Goal: Task Accomplishment & Management: Complete application form

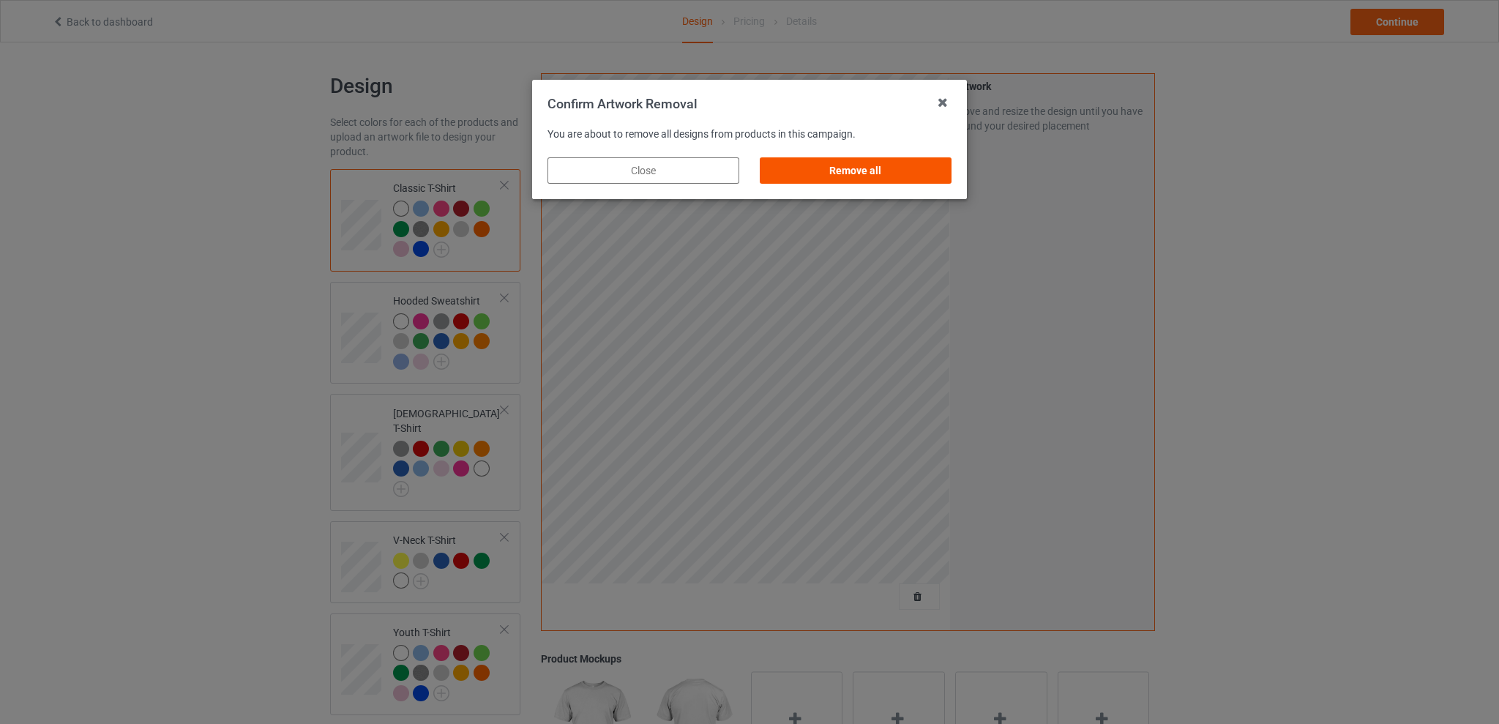
click at [860, 171] on div "Remove all" at bounding box center [856, 170] width 192 height 26
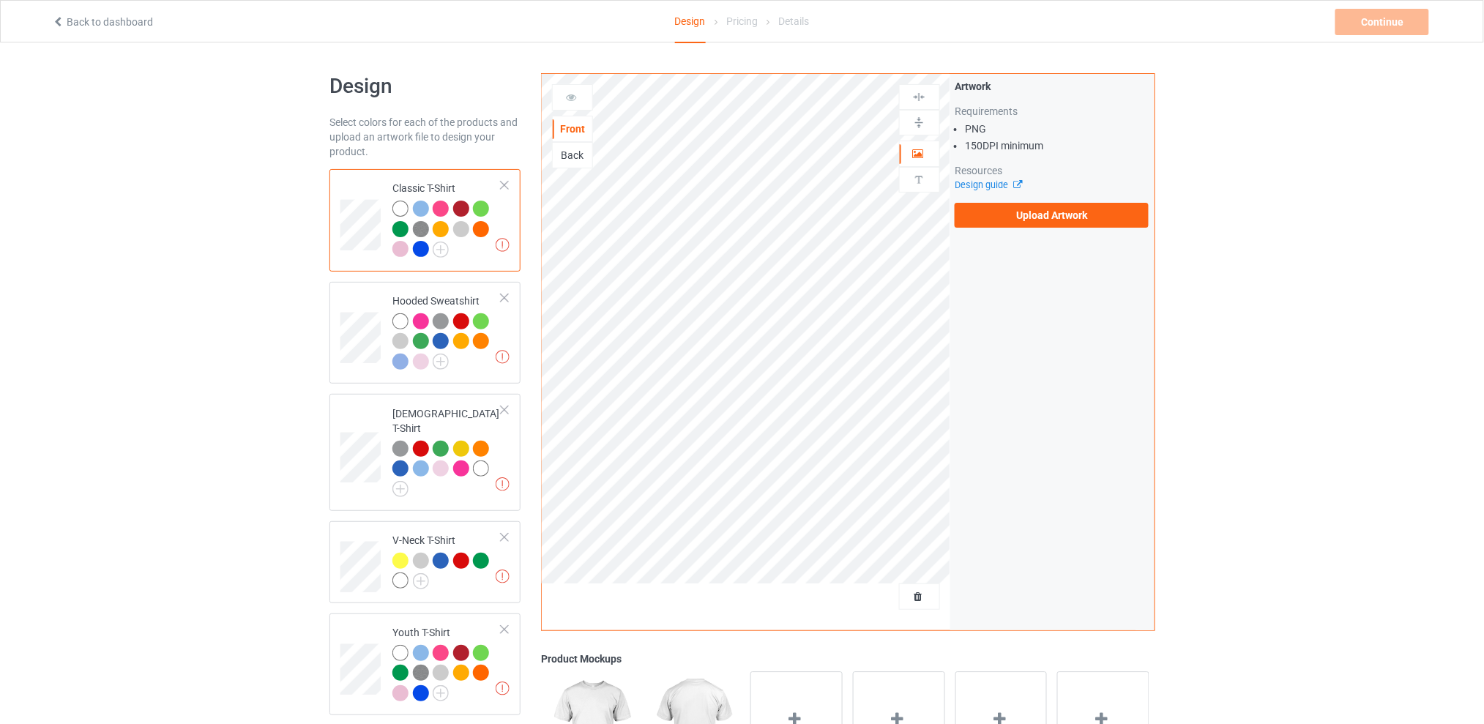
click at [575, 154] on div "Back" at bounding box center [573, 155] width 40 height 15
click at [1012, 217] on label "Upload Artwork" at bounding box center [1052, 215] width 194 height 25
click at [0, 0] on input "Upload Artwork" at bounding box center [0, 0] width 0 height 0
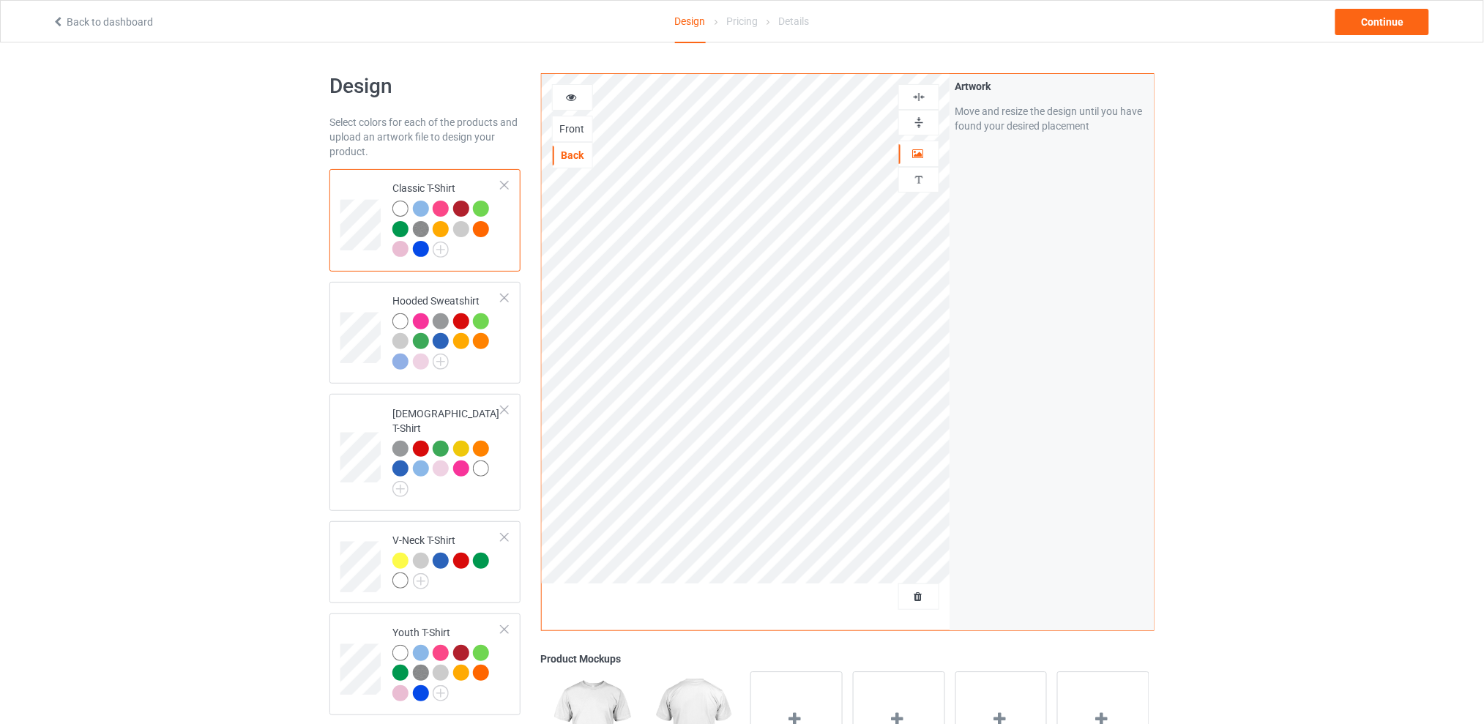
click at [1353, 272] on div "Design Select colors for each of the products and upload an artwork file to des…" at bounding box center [742, 596] width 1484 height 1109
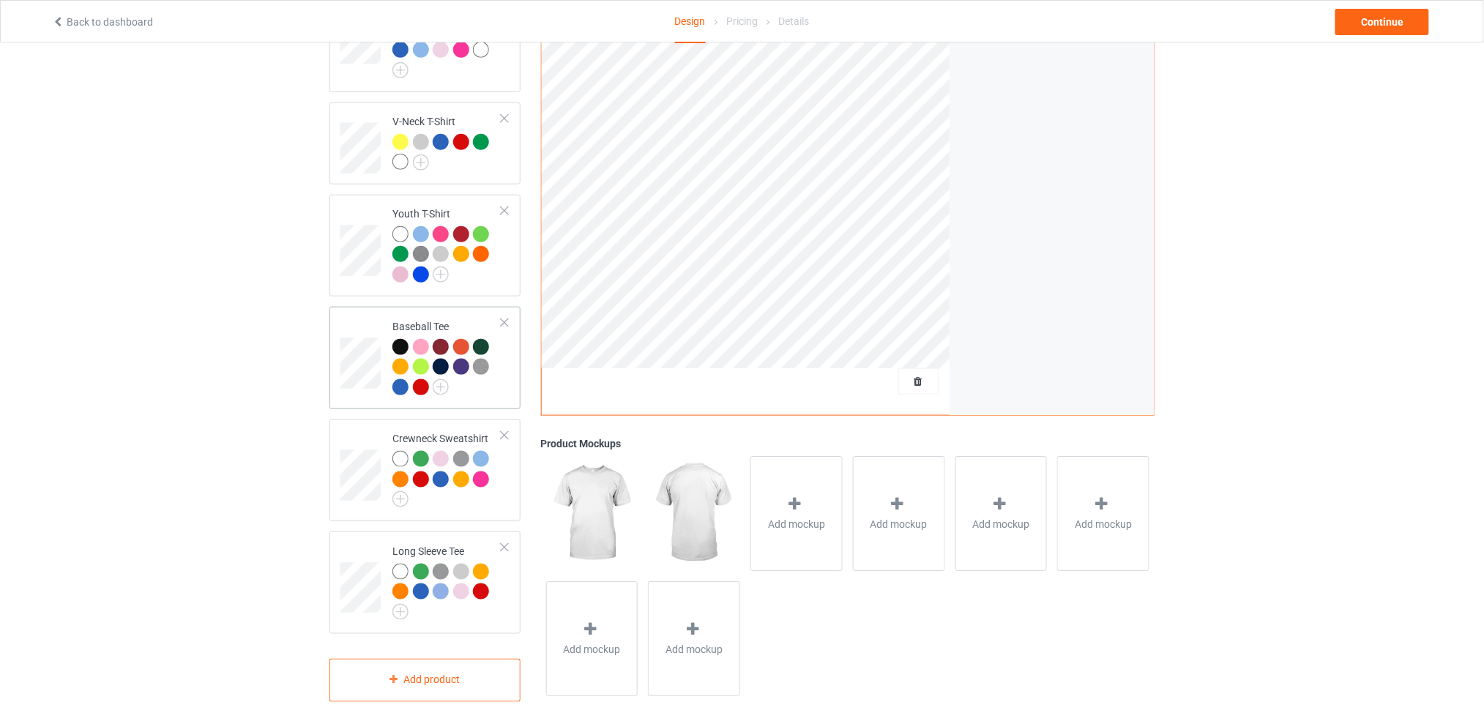
scroll to position [29, 0]
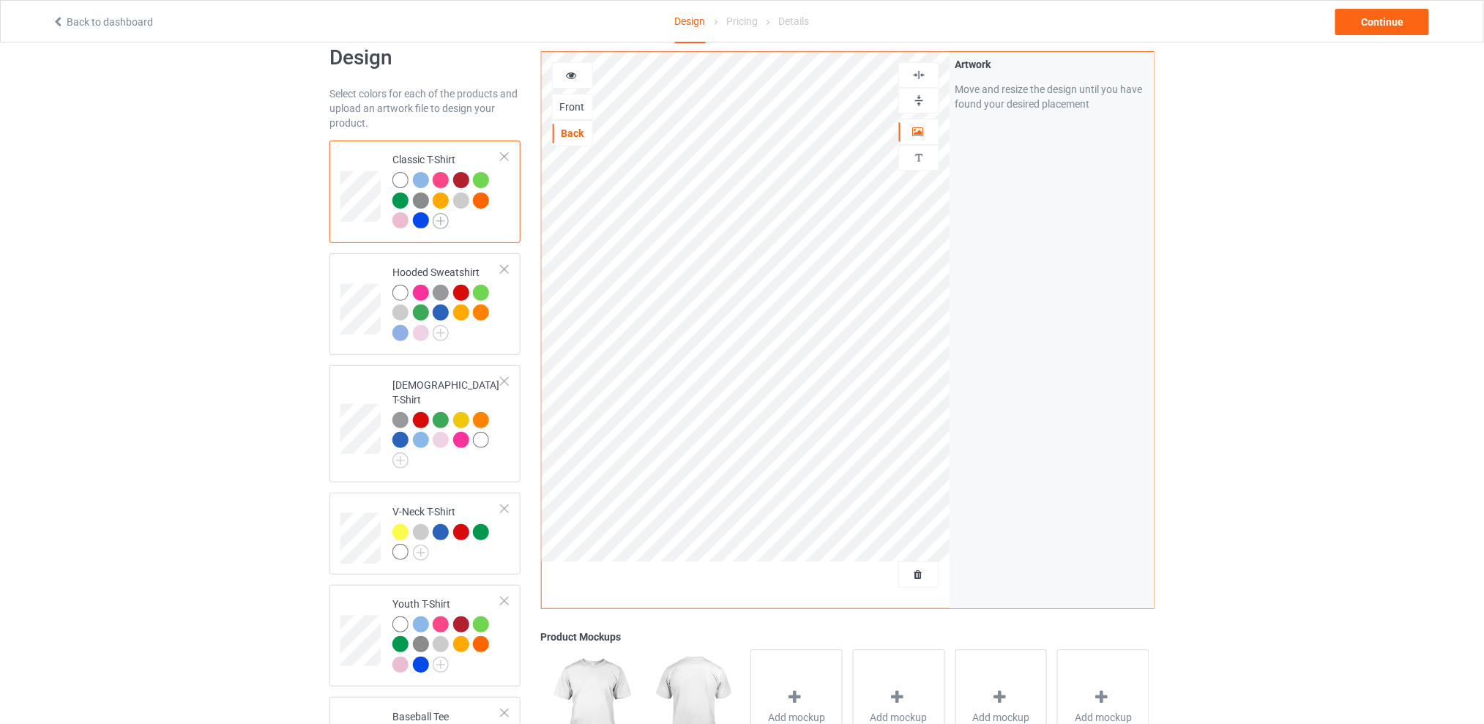
click at [440, 217] on img at bounding box center [441, 221] width 16 height 16
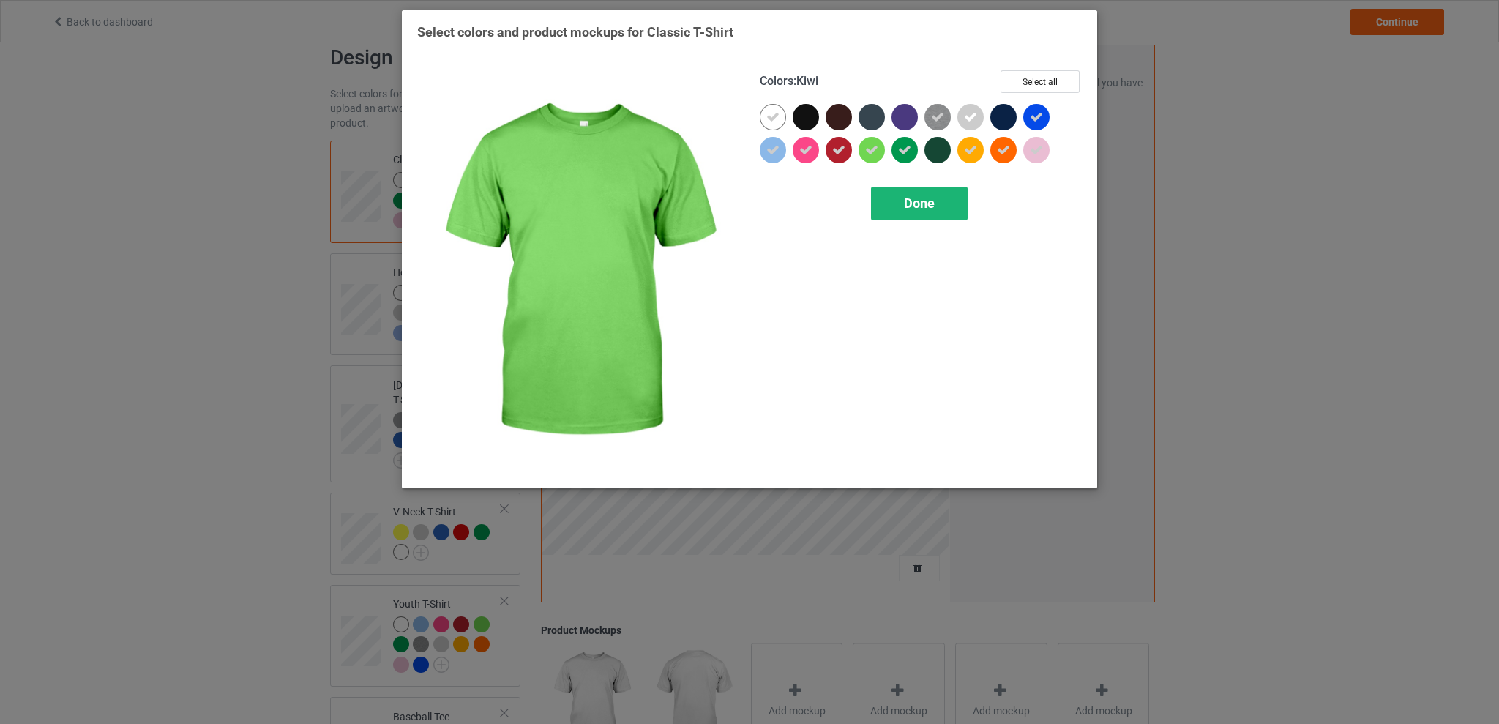
click at [931, 202] on span "Done" at bounding box center [919, 202] width 31 height 15
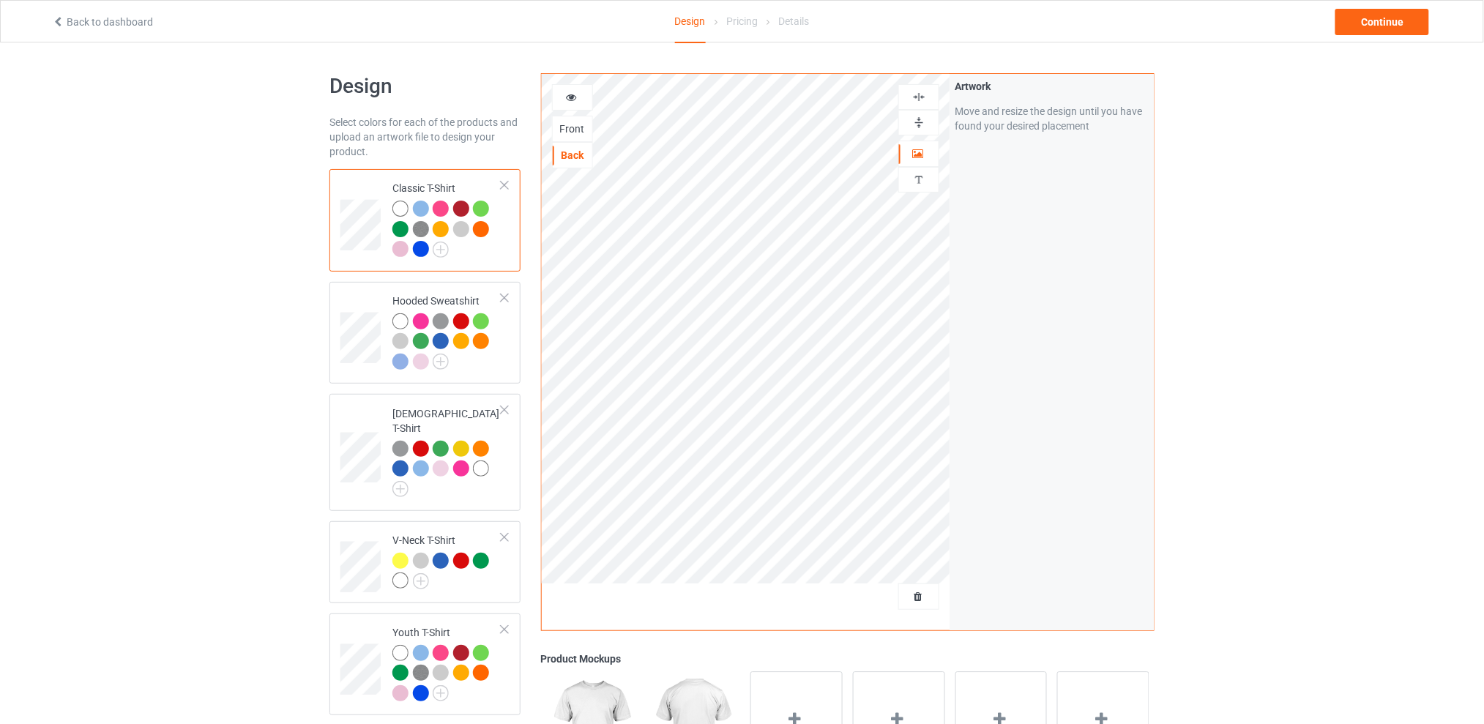
click at [1339, 252] on div "Design Select colors for each of the products and upload an artwork file to des…" at bounding box center [742, 596] width 1484 height 1109
click at [1382, 21] on div "Continue" at bounding box center [1382, 22] width 94 height 26
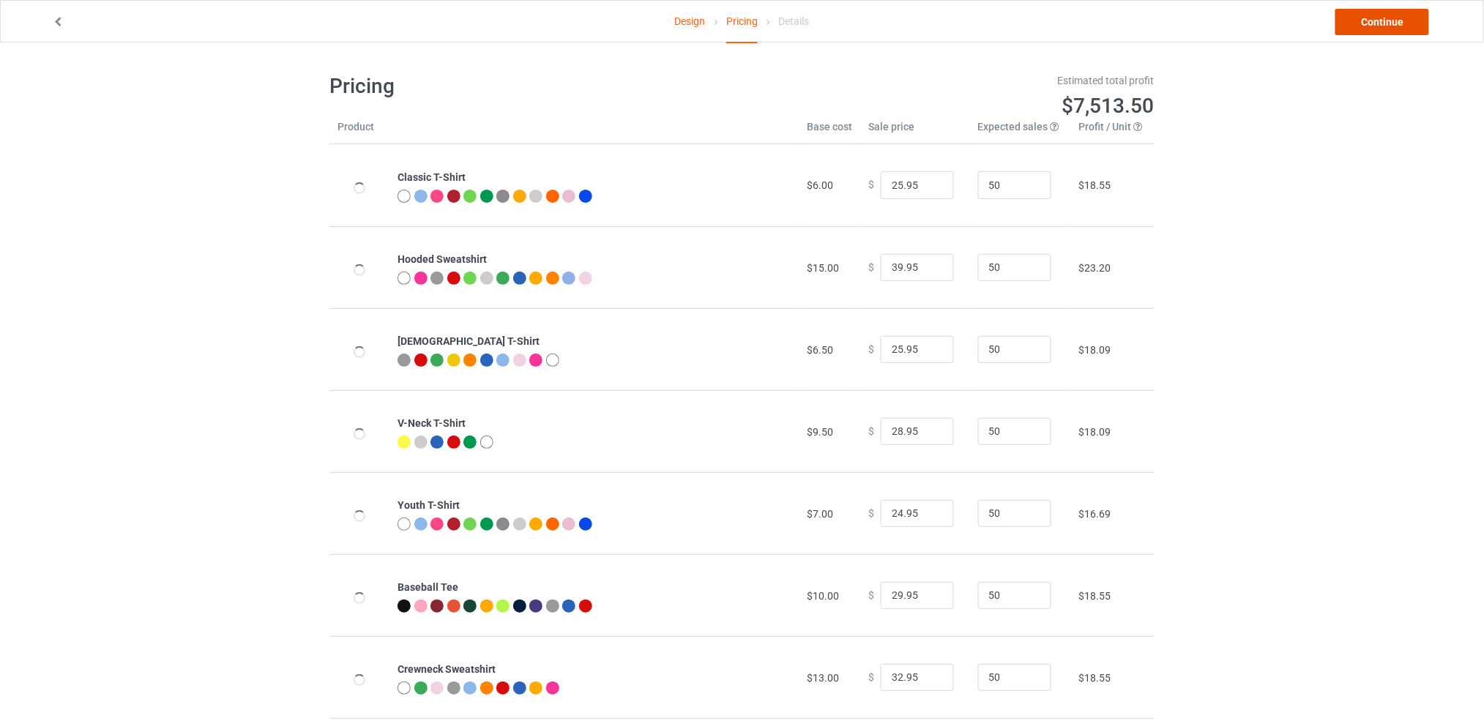
click at [1372, 26] on link "Continue" at bounding box center [1382, 22] width 94 height 26
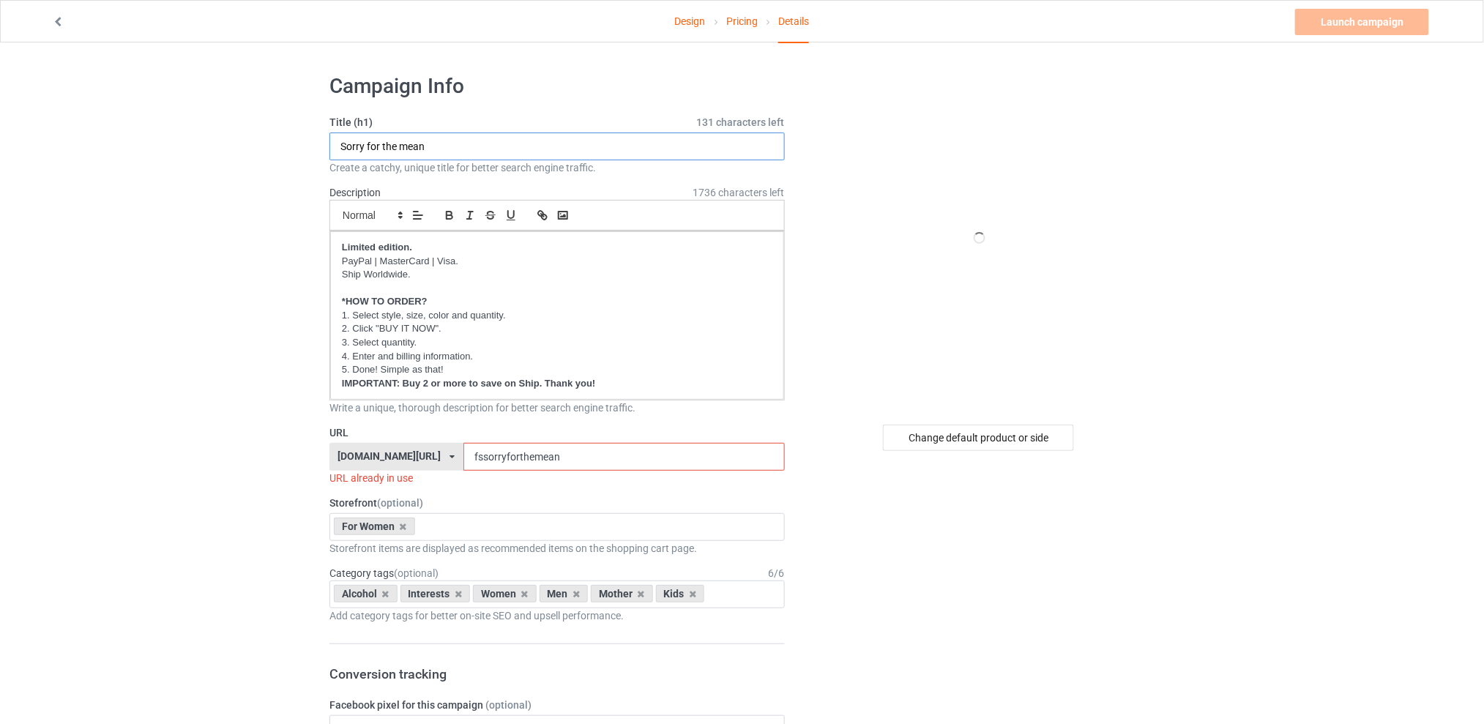
drag, startPoint x: 475, startPoint y: 149, endPoint x: 279, endPoint y: 152, distance: 196.3
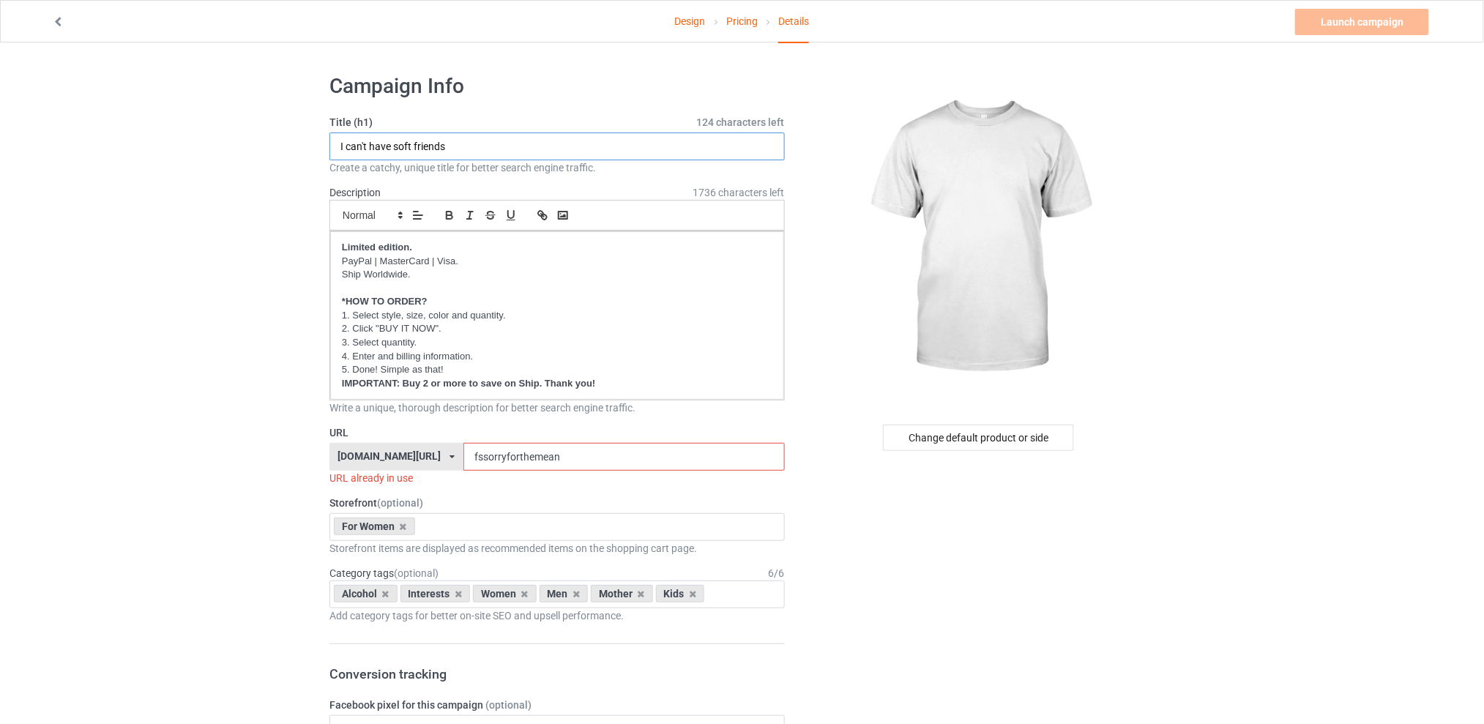
type input "I can't have soft friends"
click at [972, 433] on div "Change default product or side" at bounding box center [978, 438] width 191 height 26
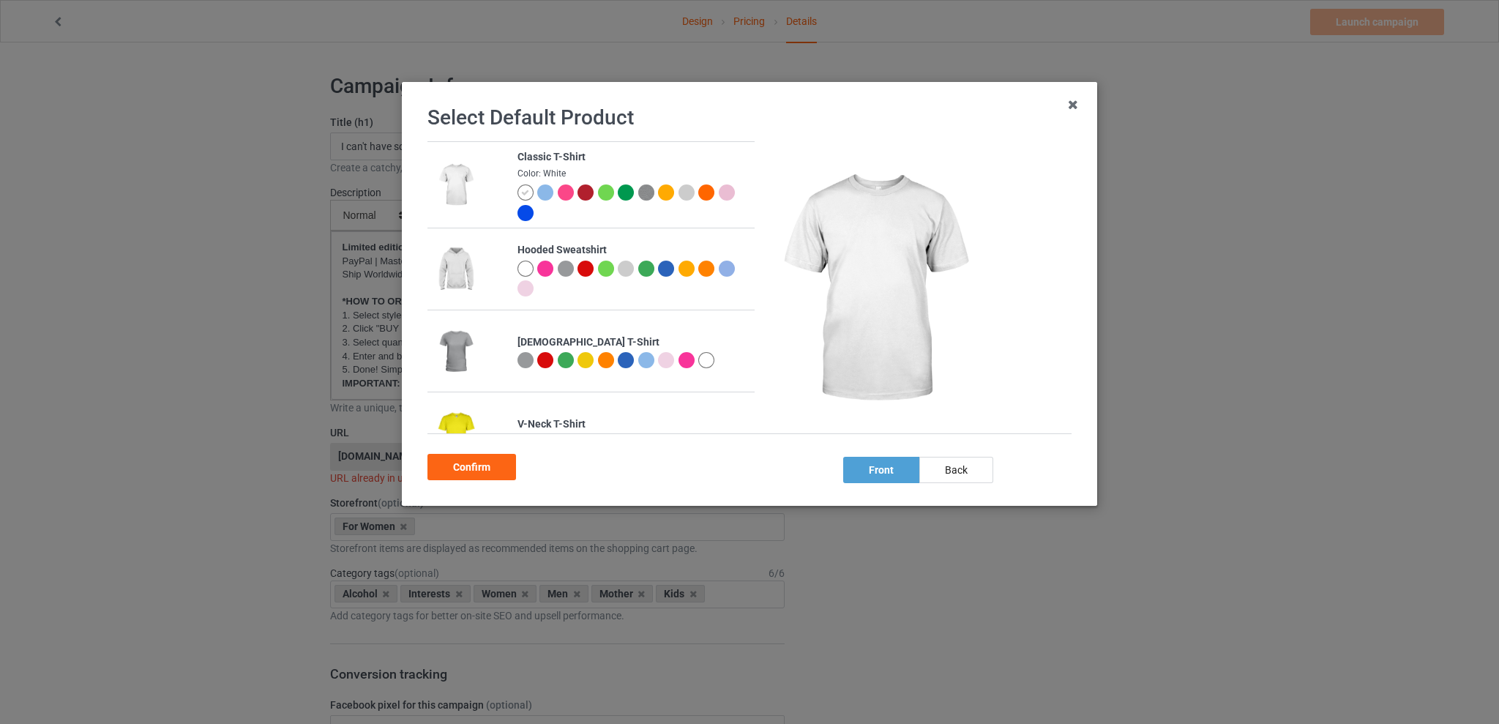
click at [606, 195] on div at bounding box center [606, 193] width 16 height 16
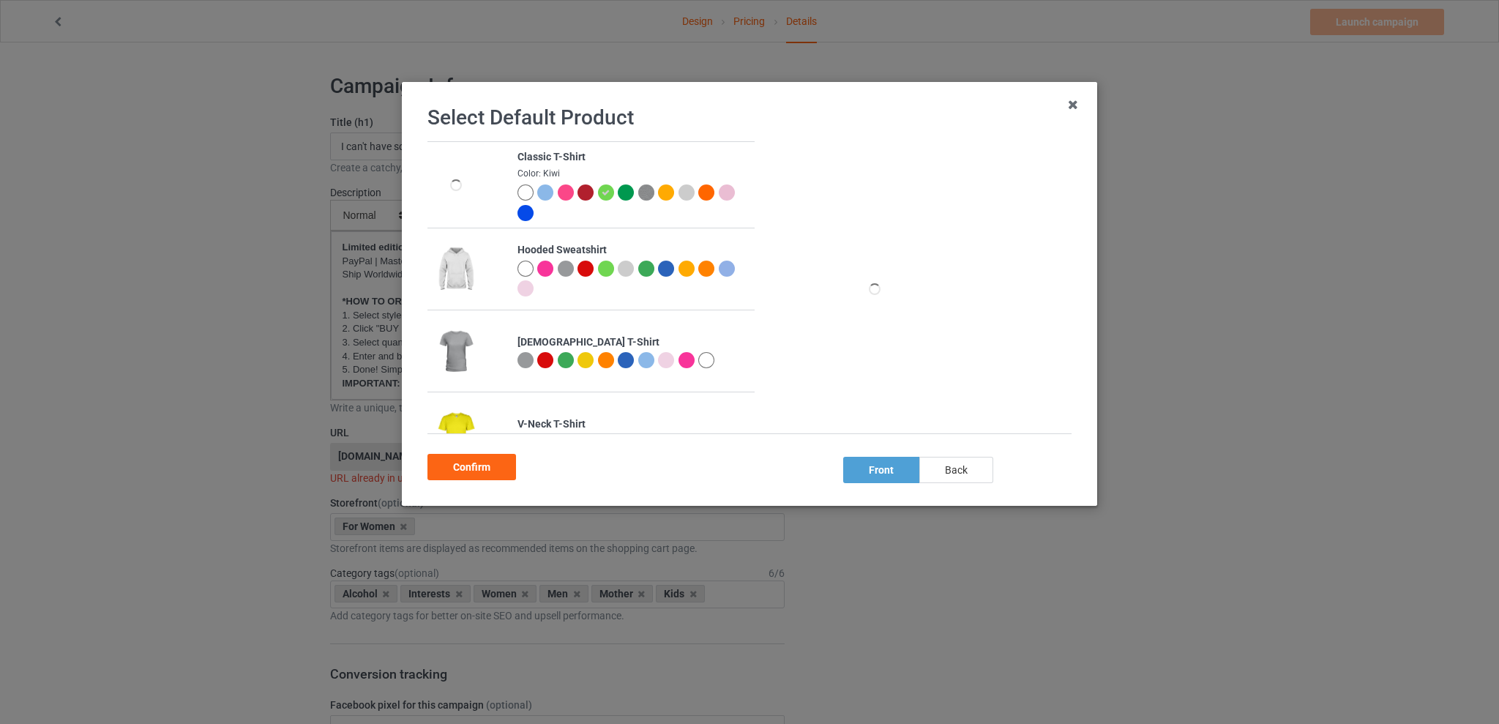
click at [958, 464] on div "back" at bounding box center [957, 470] width 74 height 26
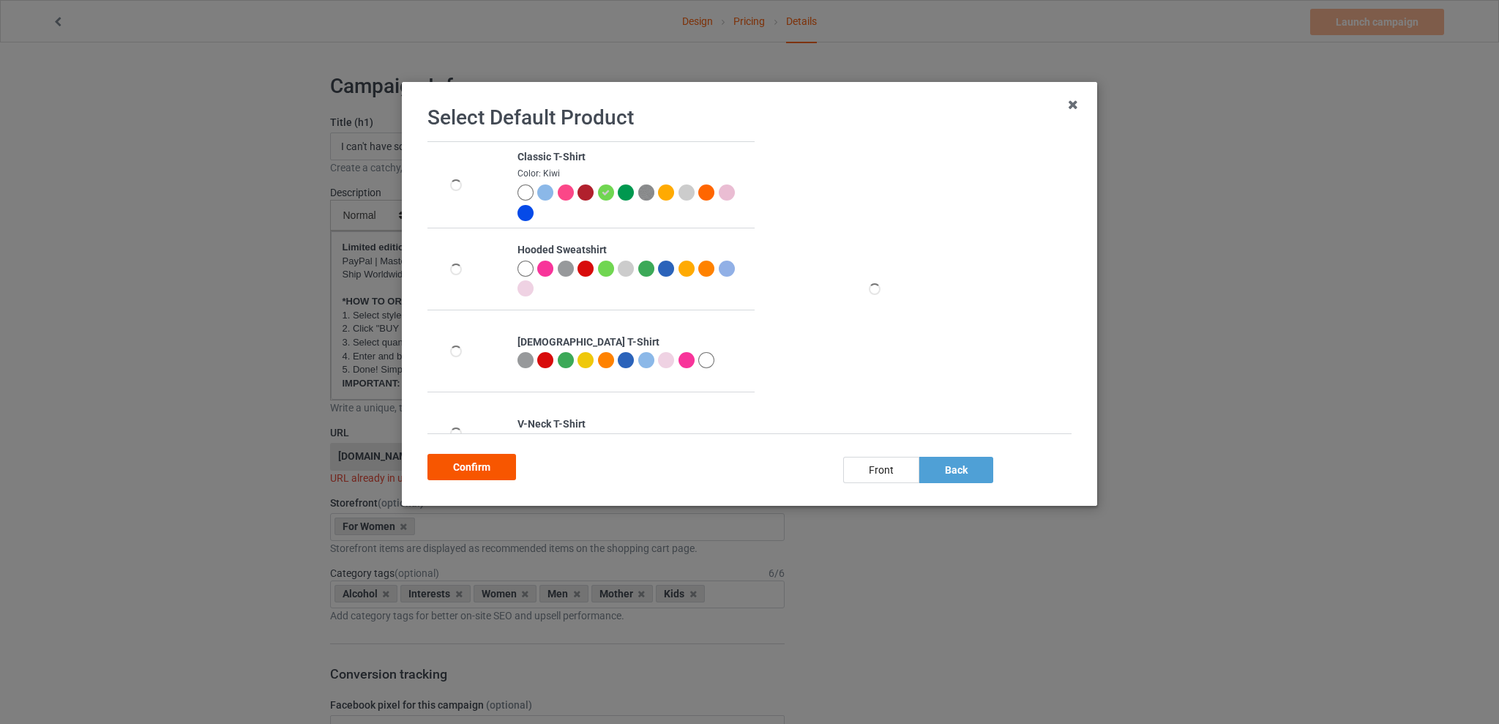
click at [463, 468] on div "Confirm" at bounding box center [472, 467] width 89 height 26
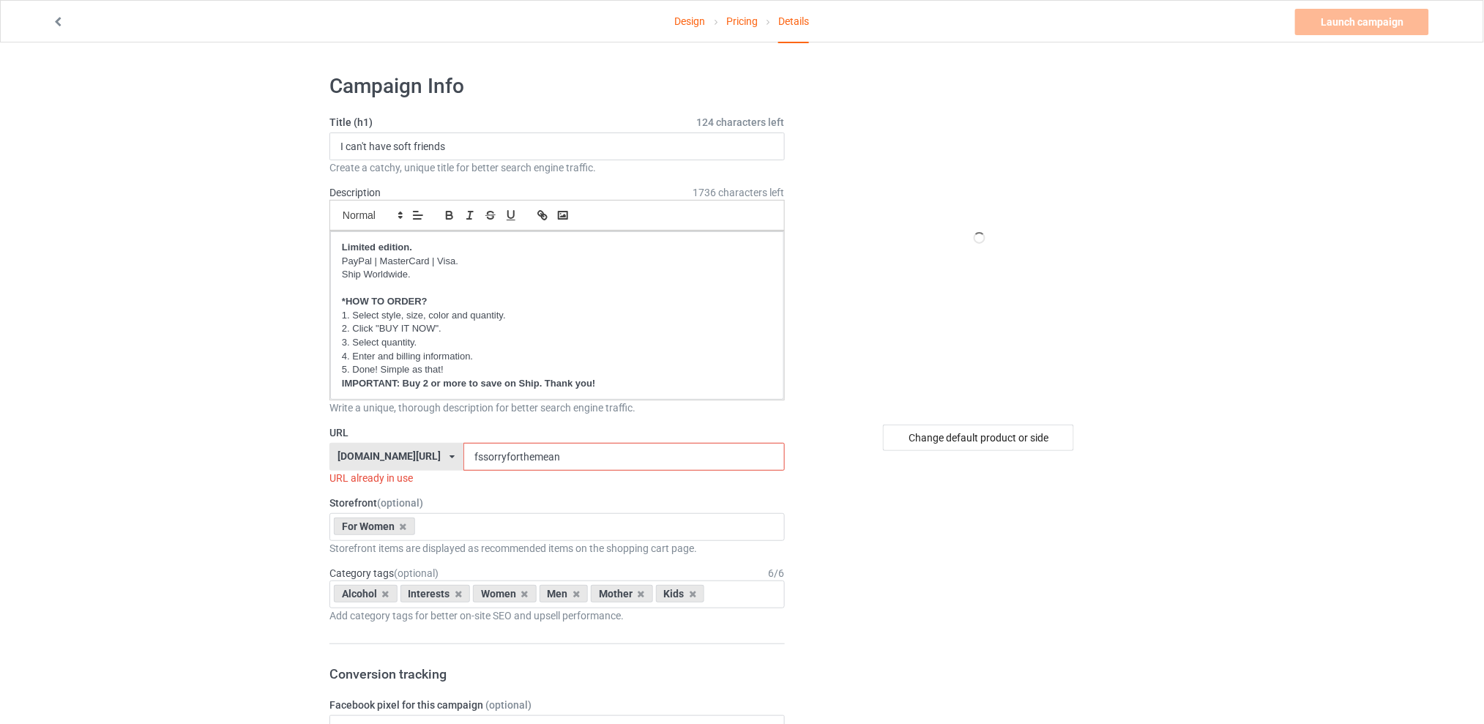
drag, startPoint x: 586, startPoint y: 463, endPoint x: 436, endPoint y: 462, distance: 149.4
click at [436, 462] on div "[DOMAIN_NAME][URL] [DOMAIN_NAME][URL] [DOMAIN_NAME][URL] [DOMAIN_NAME][URL] 5d7…" at bounding box center [556, 457] width 455 height 28
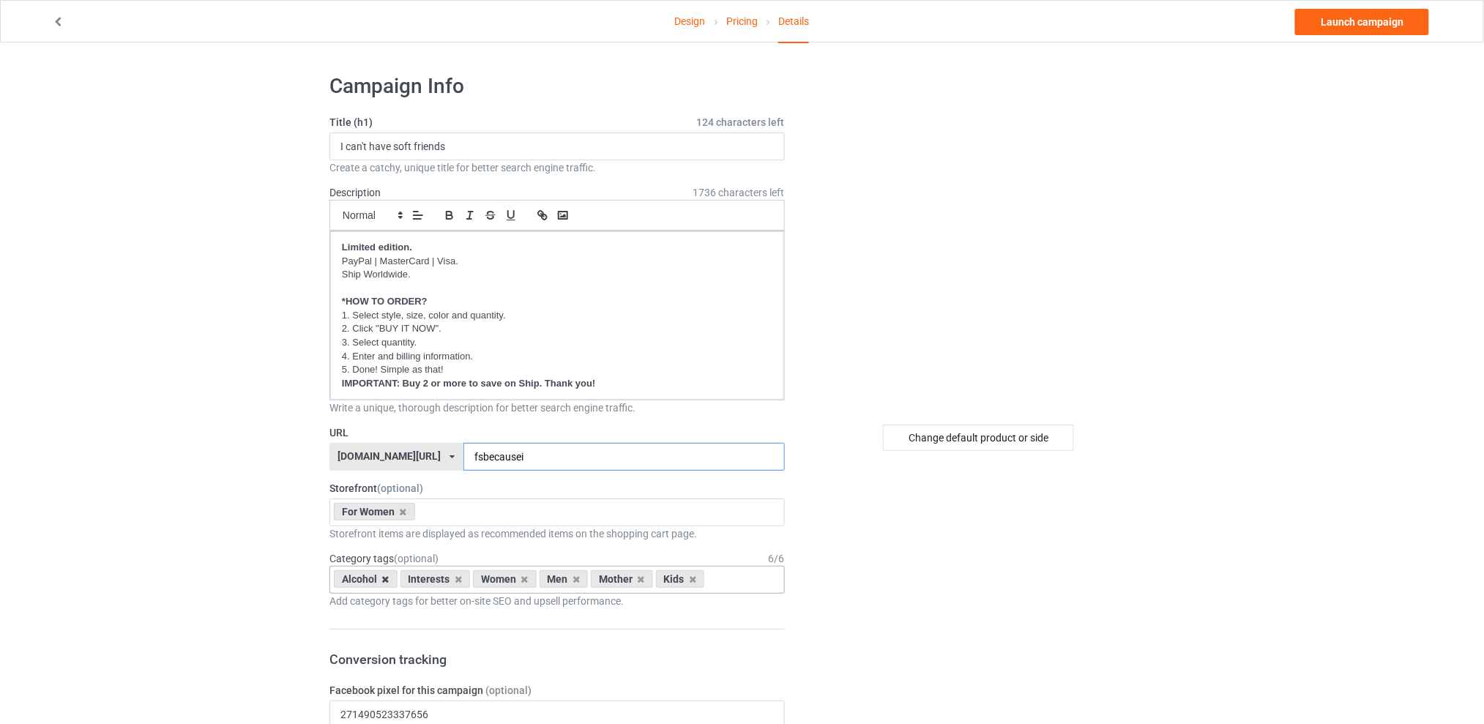
type input "fsbecausei"
click at [389, 581] on icon at bounding box center [385, 580] width 7 height 10
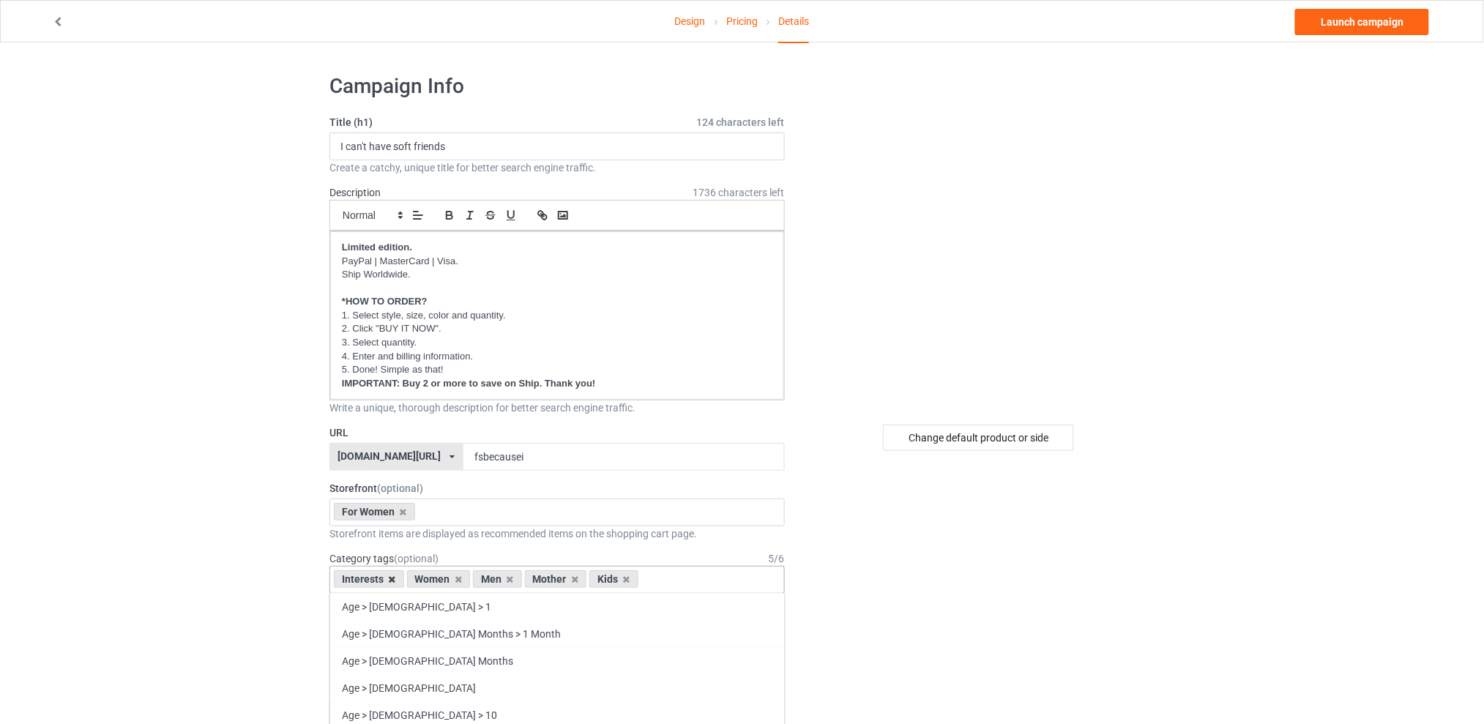
click at [393, 580] on icon at bounding box center [392, 580] width 7 height 10
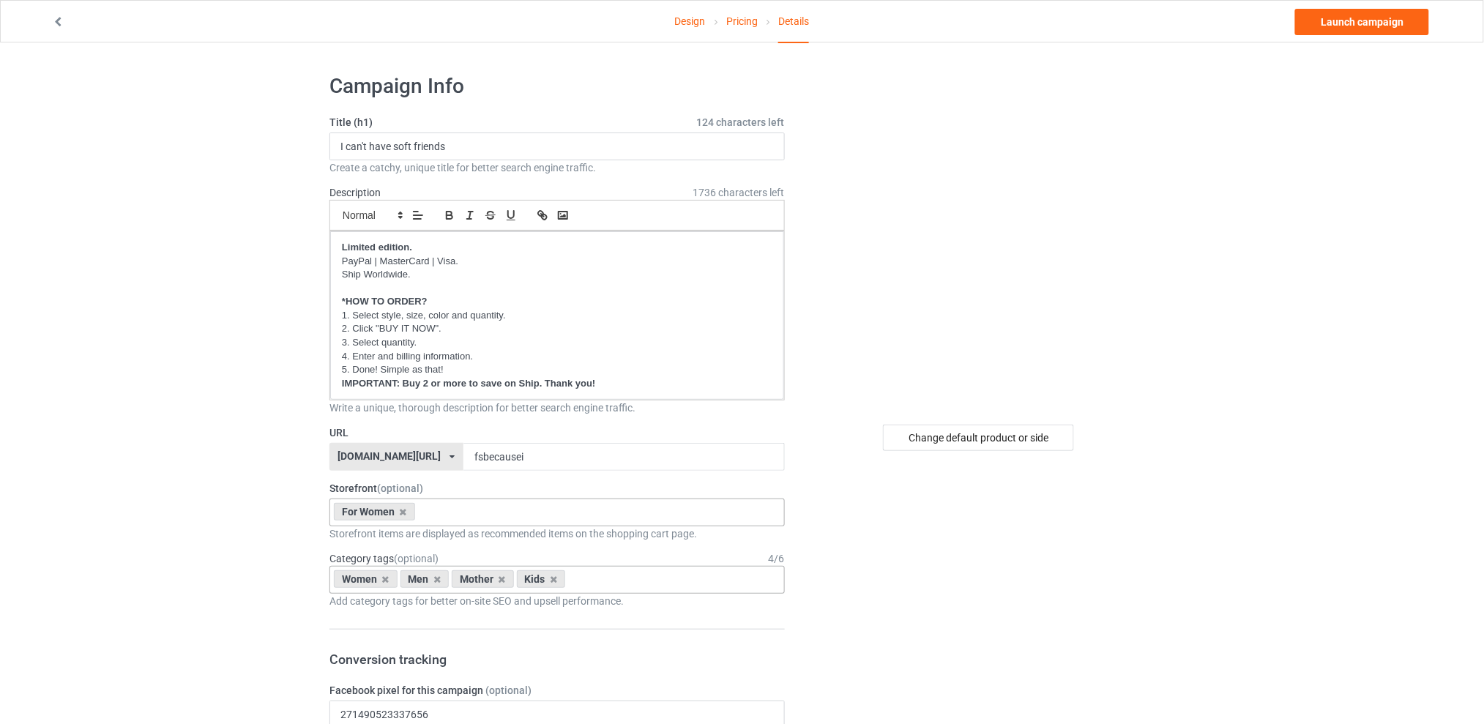
click at [452, 515] on div "For Women Best Sellers Best Friend Sister - Aunt [DATE] For Christmas Sistaaaaa…" at bounding box center [556, 513] width 455 height 28
click at [437, 581] on icon at bounding box center [436, 580] width 7 height 10
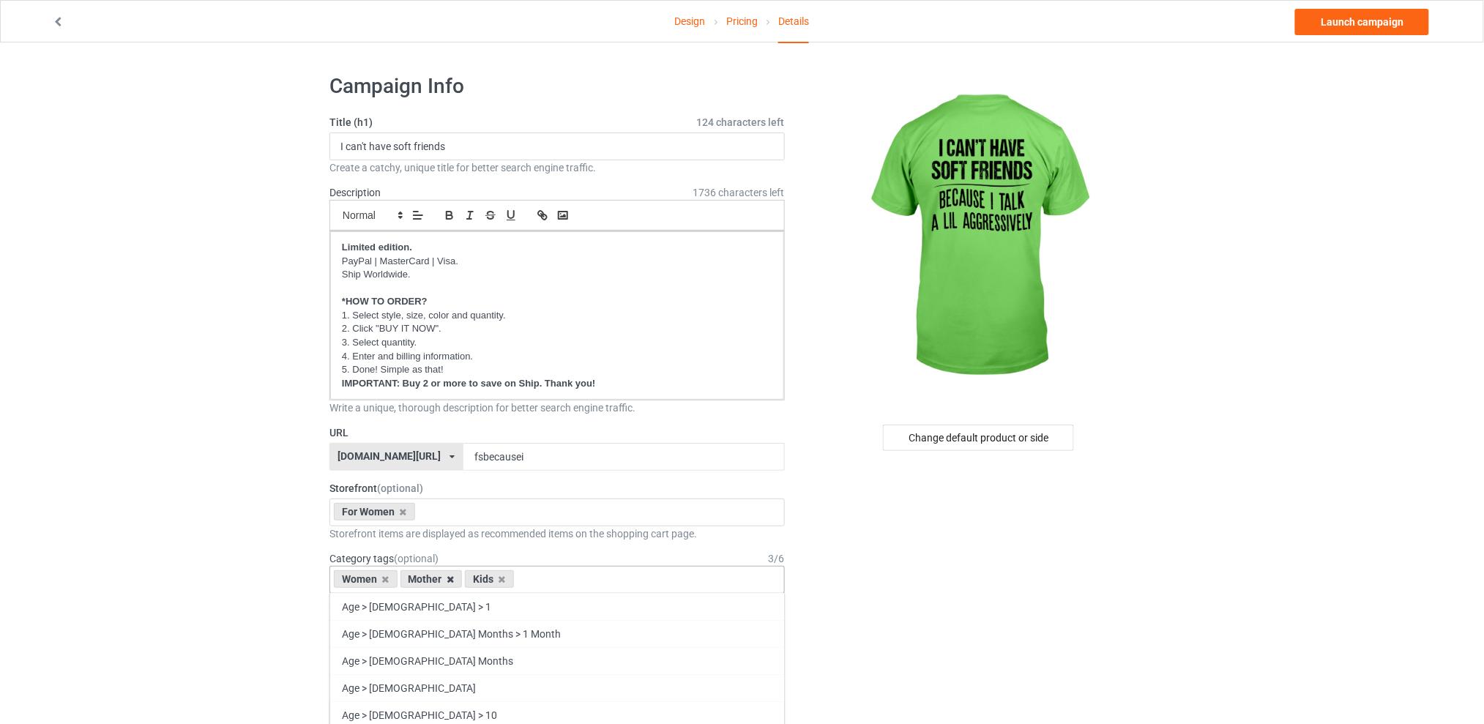
click at [448, 581] on icon at bounding box center [450, 580] width 7 height 10
click at [437, 579] on icon at bounding box center [436, 580] width 7 height 10
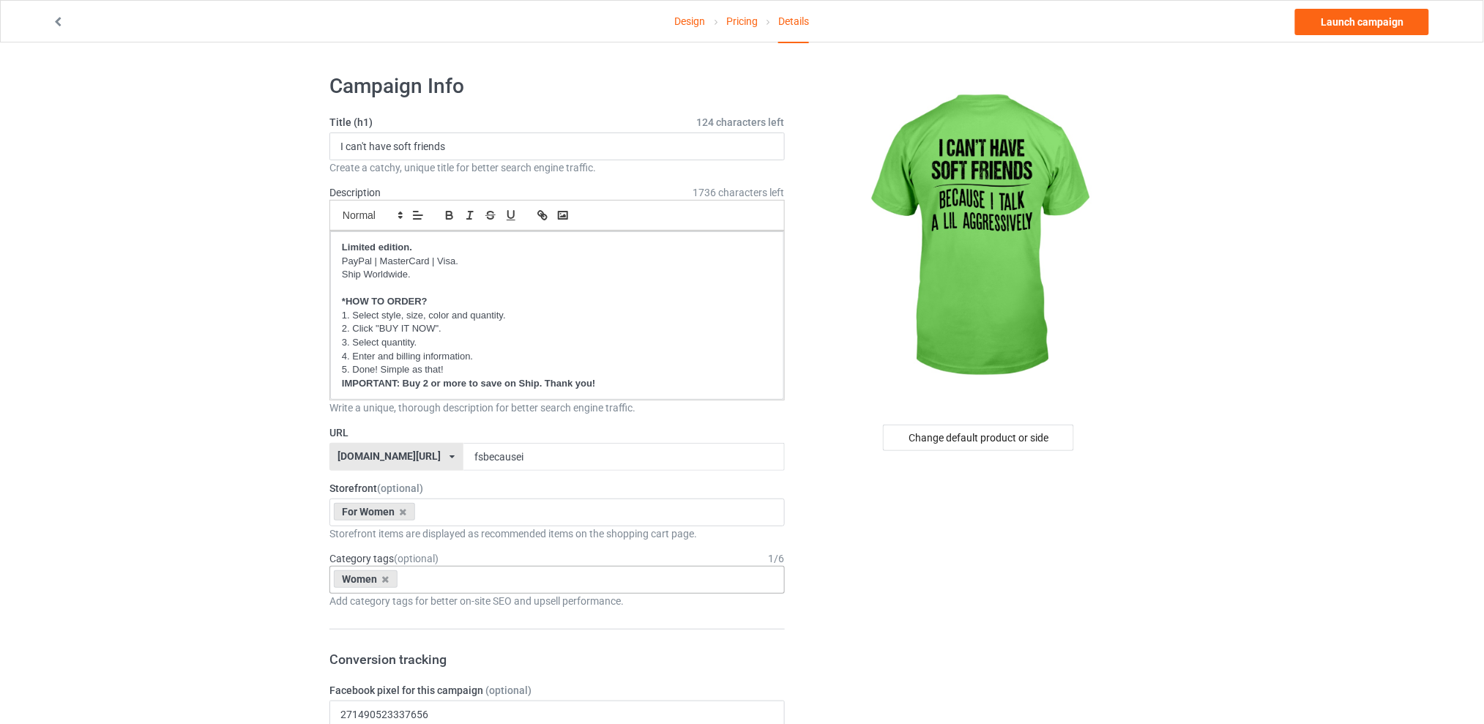
click at [1341, 25] on link "Launch campaign" at bounding box center [1362, 22] width 134 height 26
